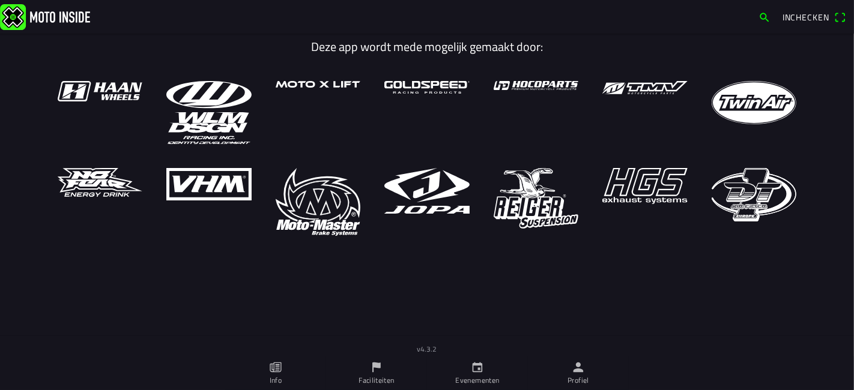
click at [589, 369] on link "Profiel" at bounding box center [578, 374] width 101 height 34
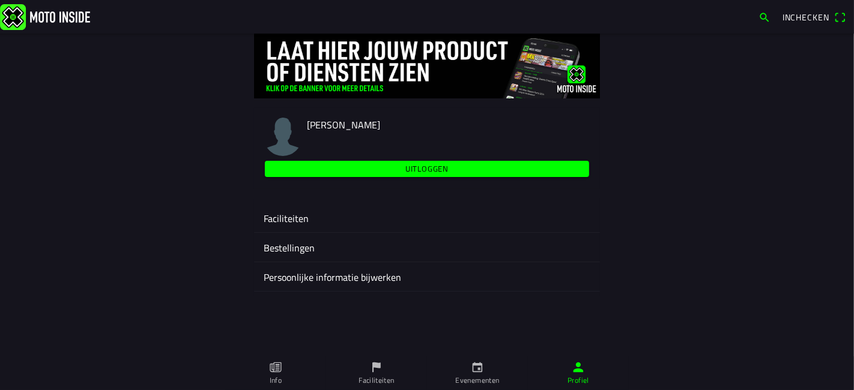
click at [297, 223] on ion-label "Faciliteiten" at bounding box center [427, 218] width 327 height 14
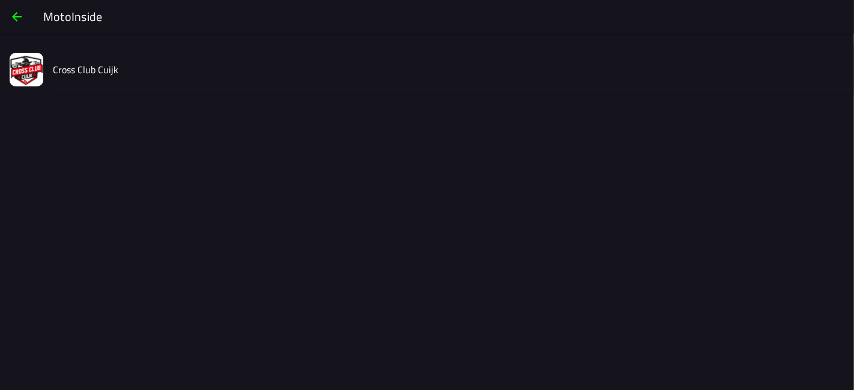
click at [97, 78] on div "Cross Club Cuijk" at bounding box center [448, 69] width 791 height 43
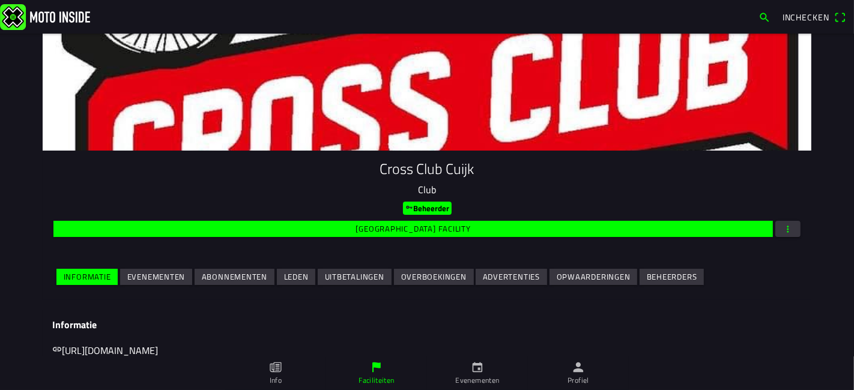
click at [0, 0] on slot "Evenementen" at bounding box center [0, 0] width 0 height 0
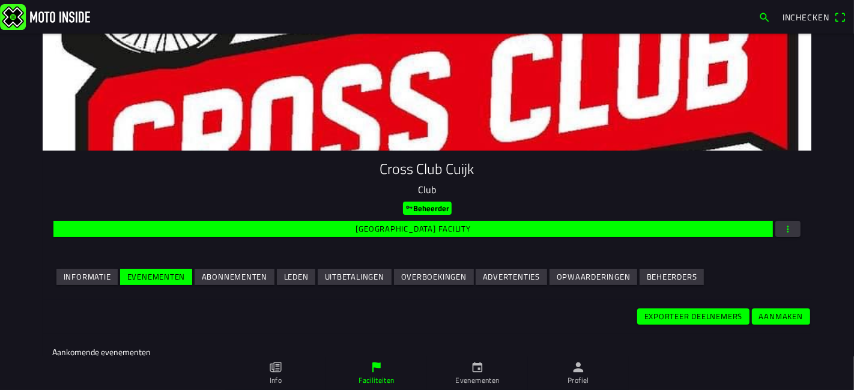
scroll to position [200, 0]
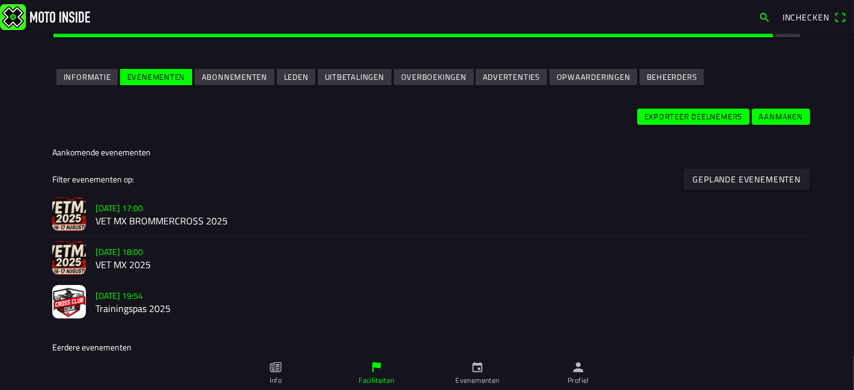
click at [0, 0] on slot "[DATE] 18:00" at bounding box center [0, 0] width 0 height 0
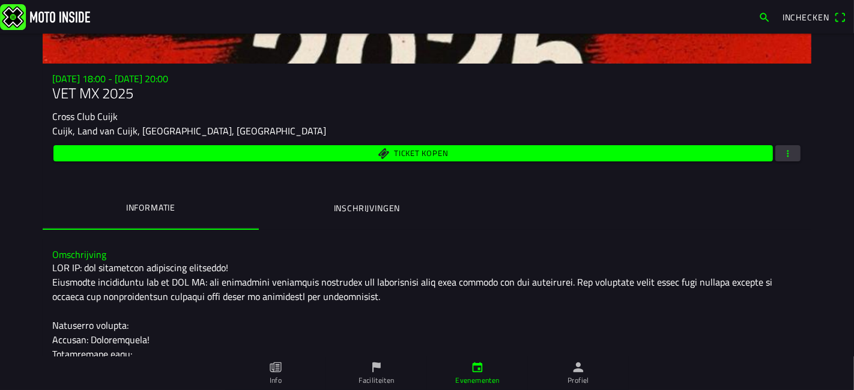
scroll to position [67, 0]
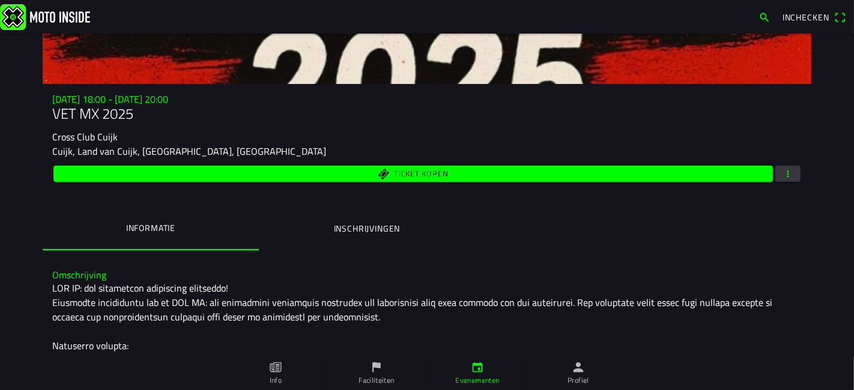
click at [789, 175] on button "button" at bounding box center [787, 174] width 25 height 16
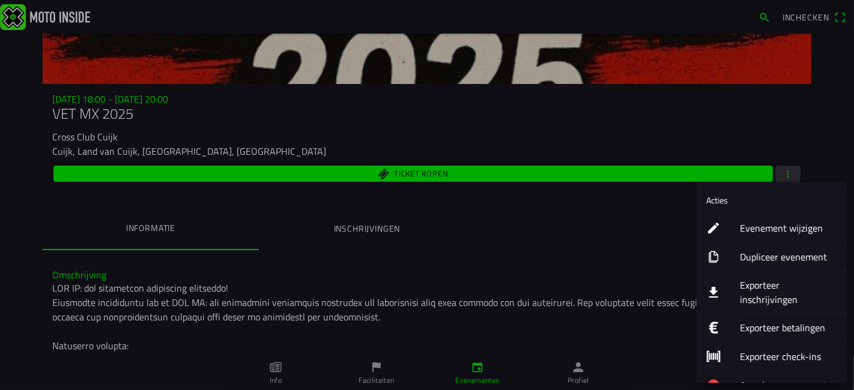
click at [752, 288] on ion-label "Exporteer inschrijvingen" at bounding box center [788, 292] width 97 height 29
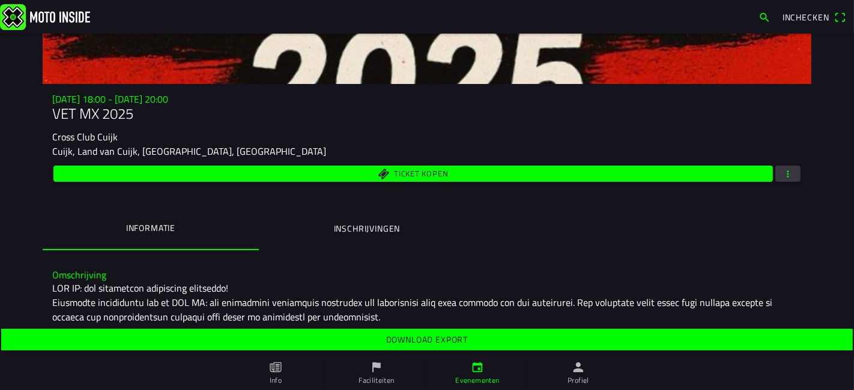
click at [501, 336] on span "Download export" at bounding box center [426, 340] width 833 height 22
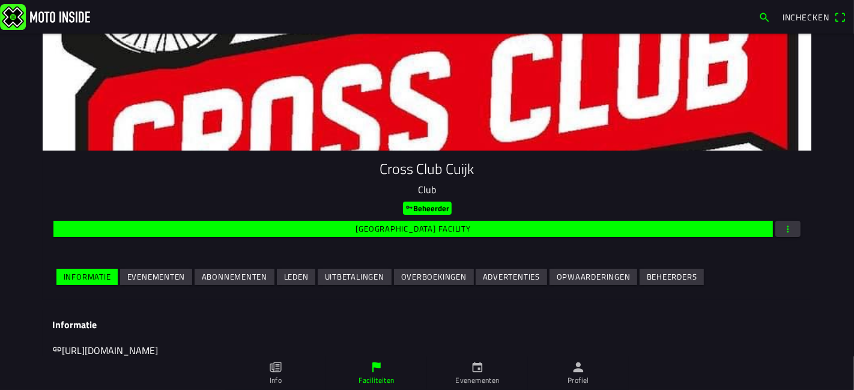
click at [0, 0] on slot "Evenementen" at bounding box center [0, 0] width 0 height 0
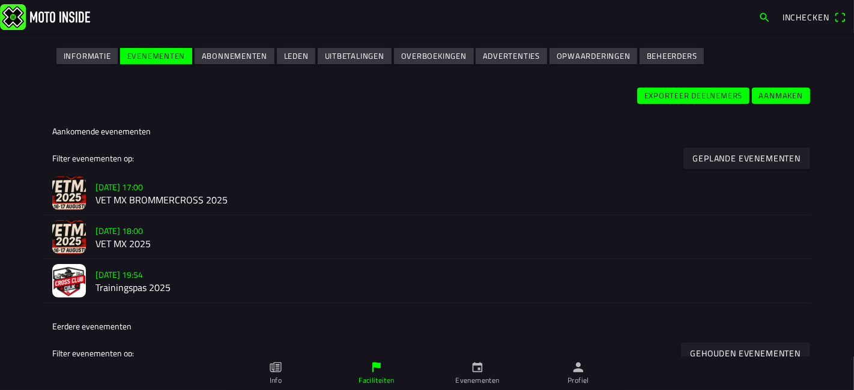
scroll to position [267, 0]
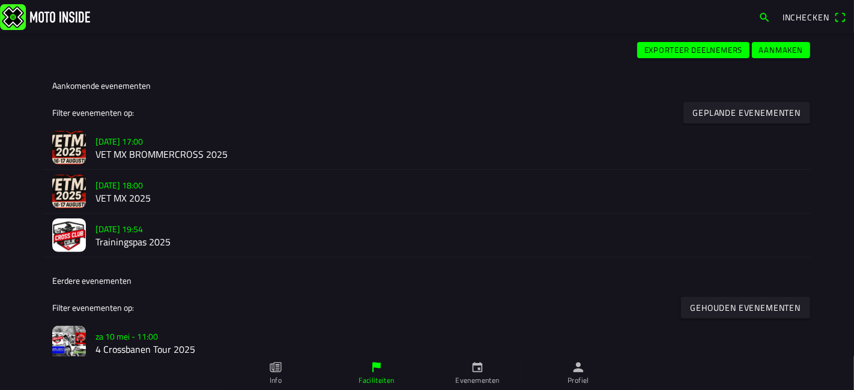
click at [171, 155] on h2 "VET MX BROMMERCROSS 2025" at bounding box center [448, 154] width 706 height 11
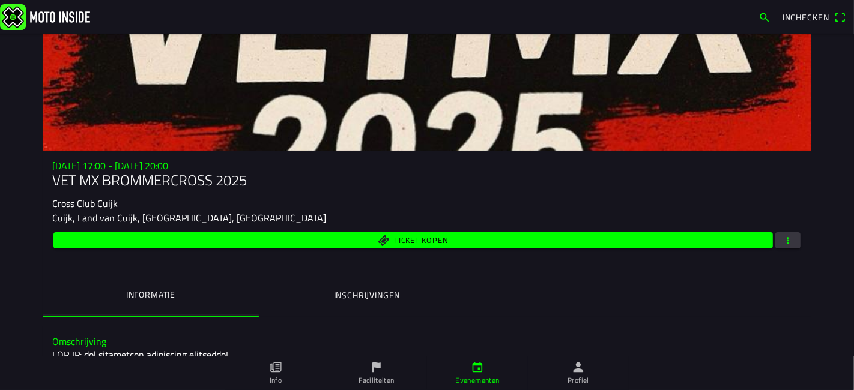
click at [783, 244] on span "button" at bounding box center [787, 240] width 11 height 16
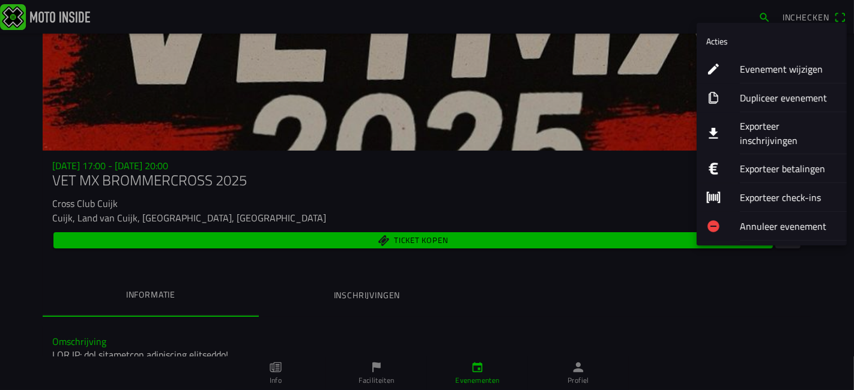
click at [798, 124] on ion-label "Exporteer inschrijvingen" at bounding box center [788, 133] width 97 height 29
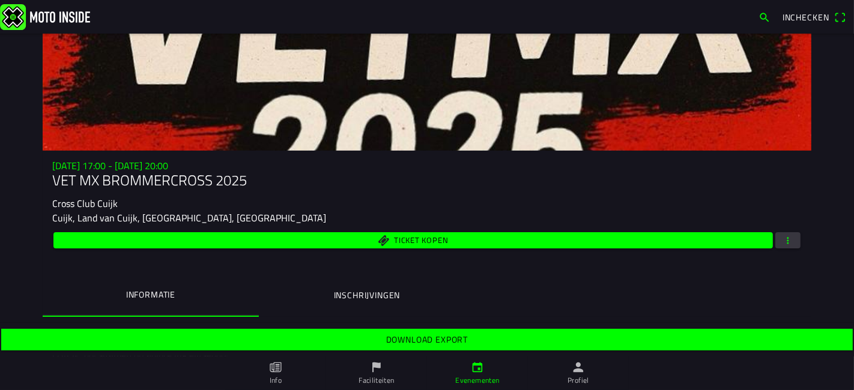
click at [0, 0] on slot "Download export" at bounding box center [0, 0] width 0 height 0
